Goal: Check status: Check status

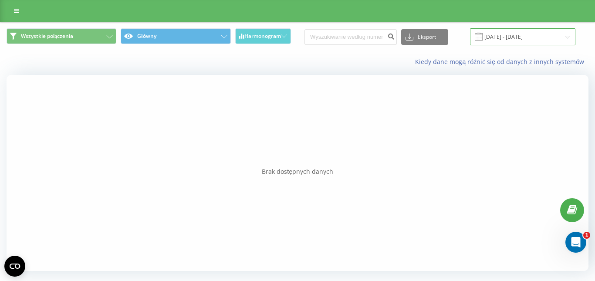
click at [564, 37] on input "[DATE] - [DATE]" at bounding box center [522, 36] width 105 height 17
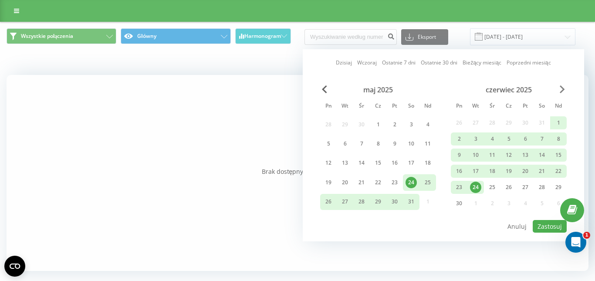
click at [561, 86] on span "Next Month" at bounding box center [562, 89] width 5 height 8
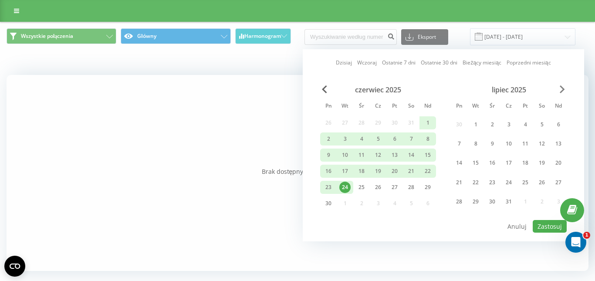
click at [561, 86] on span "Next Month" at bounding box center [562, 89] width 5 height 8
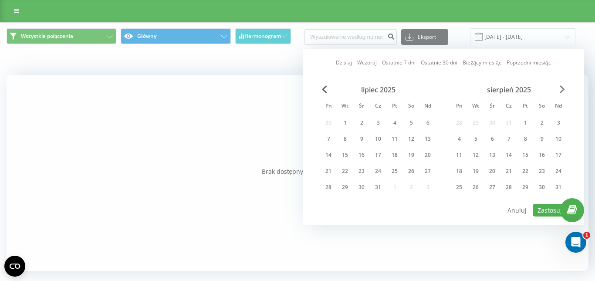
click at [561, 88] on span "Next Month" at bounding box center [562, 89] width 5 height 8
click at [512, 154] on div "18" at bounding box center [508, 154] width 11 height 11
click at [551, 214] on button "Zastosuj" at bounding box center [550, 210] width 34 height 13
type input "[DATE] - [DATE]"
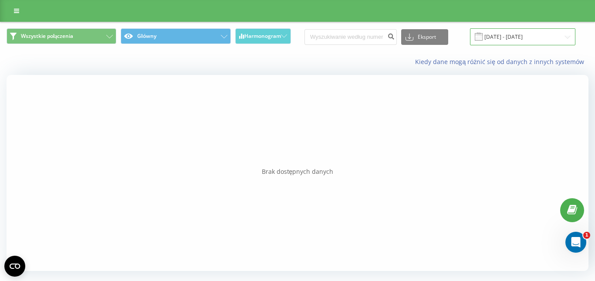
click at [557, 36] on input "[DATE] - [DATE]" at bounding box center [522, 36] width 105 height 17
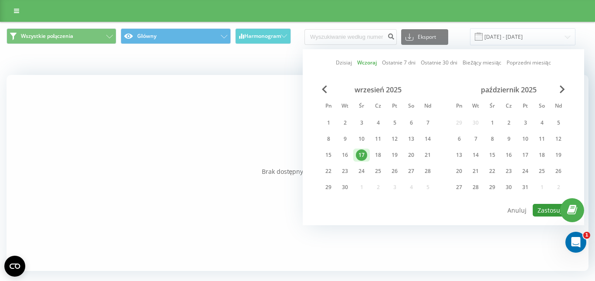
click at [544, 208] on button "Zastosuj" at bounding box center [550, 210] width 34 height 13
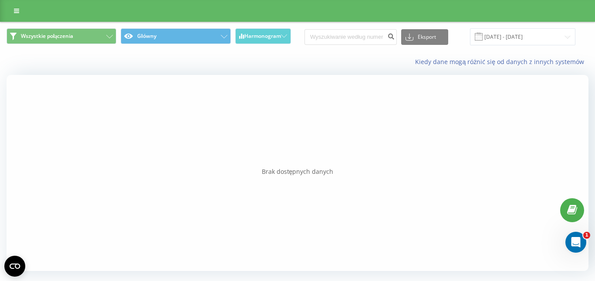
click at [553, 46] on div "Wszystkie połączenia Główny Harmonogram Eksport .csv .xls .xlsx [DATE] - [DATE]" at bounding box center [297, 36] width 594 height 29
click at [551, 37] on input "[DATE] - [DATE]" at bounding box center [522, 36] width 105 height 17
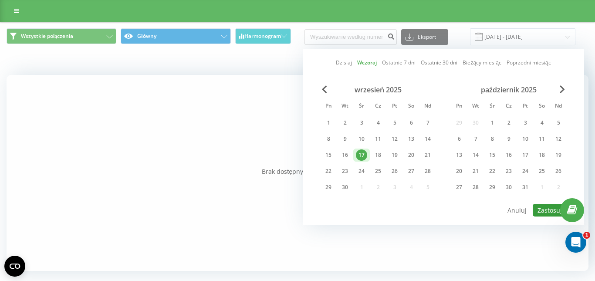
click at [550, 213] on button "Zastosuj" at bounding box center [550, 210] width 34 height 13
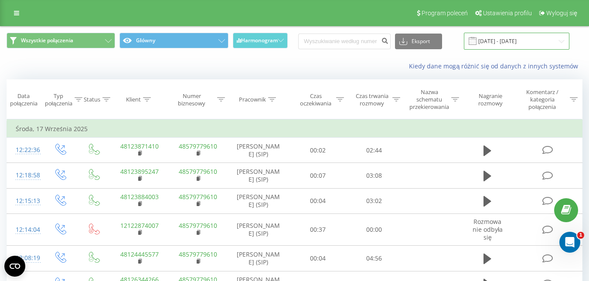
click at [529, 41] on input "[DATE] - [DATE]" at bounding box center [516, 41] width 105 height 17
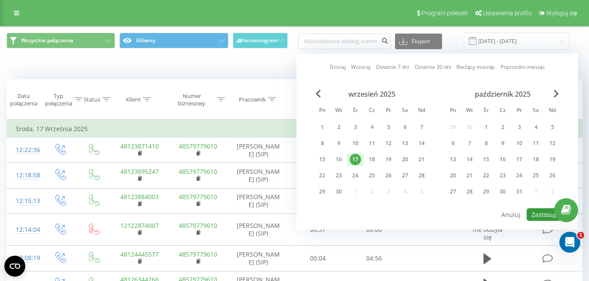
click at [540, 214] on button "Zastosuj" at bounding box center [543, 214] width 34 height 13
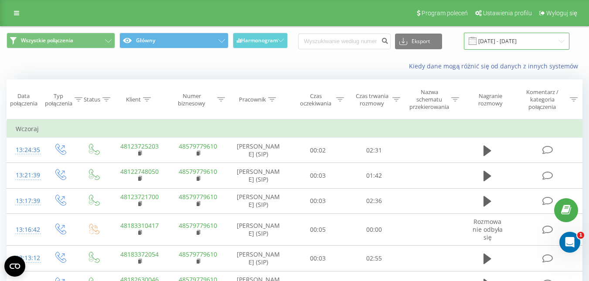
click at [511, 39] on input "[DATE] - [DATE]" at bounding box center [516, 41] width 105 height 17
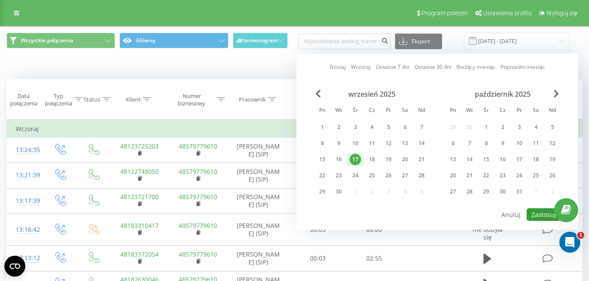
click at [535, 213] on button "Zastosuj" at bounding box center [543, 214] width 34 height 13
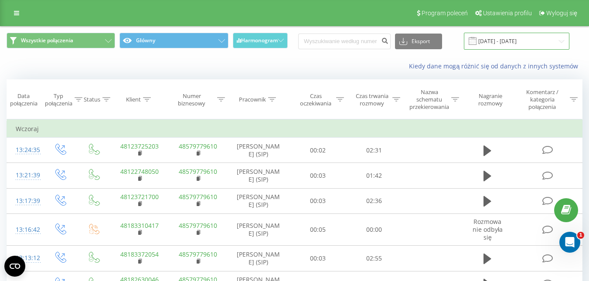
click at [526, 41] on input "[DATE] - [DATE]" at bounding box center [516, 41] width 105 height 17
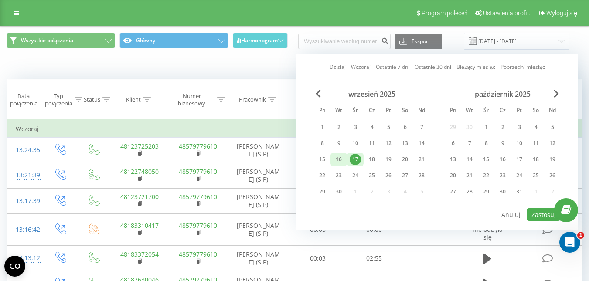
click at [340, 156] on div "16" at bounding box center [338, 159] width 11 height 11
click at [540, 215] on button "Zastosuj" at bounding box center [543, 214] width 34 height 13
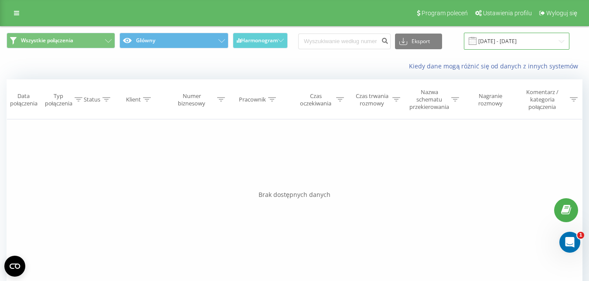
click at [497, 41] on input "16.09.2025 - 16.09.2025" at bounding box center [516, 41] width 105 height 17
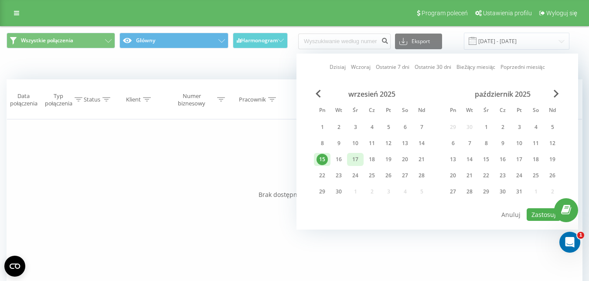
click at [355, 156] on div "17" at bounding box center [355, 159] width 11 height 11
click at [541, 213] on button "Zastosuj" at bounding box center [543, 214] width 34 height 13
type input "17.09.2025 - 17.09.2025"
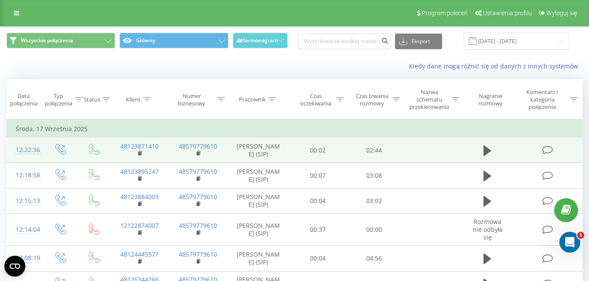
scroll to position [44, 0]
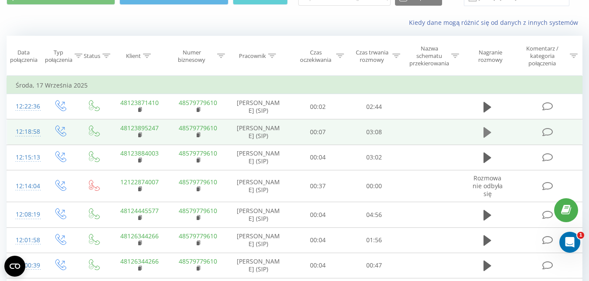
click at [486, 133] on icon at bounding box center [487, 132] width 8 height 10
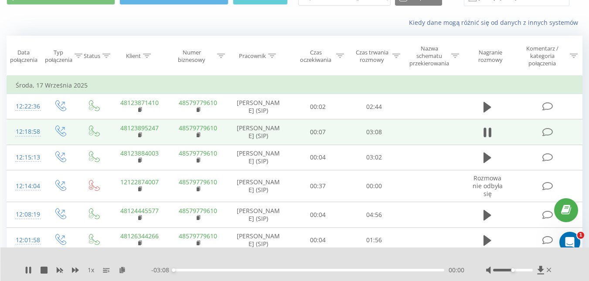
click at [339, 271] on div "00:00" at bounding box center [308, 270] width 271 height 3
click at [272, 21] on div "Kiedy dane mogą różnić się od danych z innych systemów" at bounding box center [404, 22] width 367 height 9
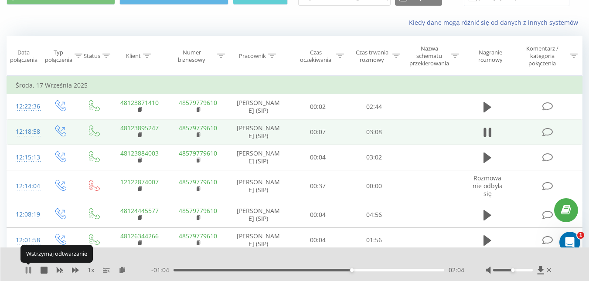
click at [27, 268] on icon at bounding box center [27, 270] width 2 height 7
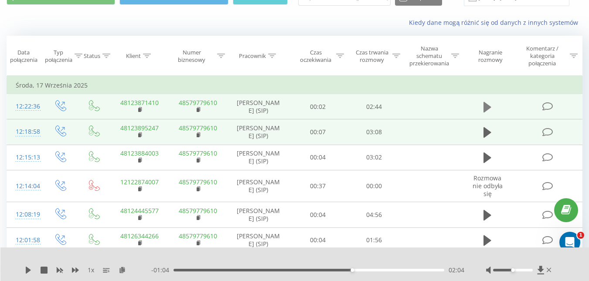
click at [484, 102] on icon at bounding box center [487, 107] width 8 height 10
click at [317, 266] on div "- 02:42 00:01 00:01" at bounding box center [307, 270] width 313 height 9
click at [320, 271] on div "00:01" at bounding box center [308, 270] width 271 height 3
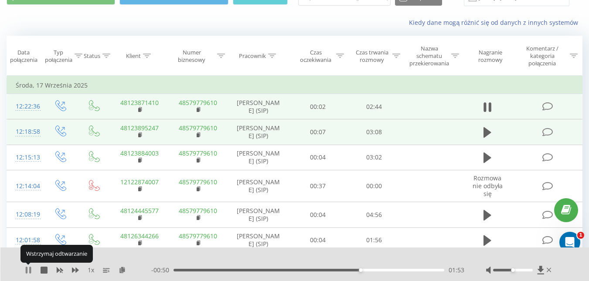
click at [27, 272] on icon at bounding box center [27, 270] width 2 height 7
click at [27, 271] on icon at bounding box center [28, 270] width 5 height 7
click at [30, 268] on icon at bounding box center [30, 270] width 2 height 7
